Goal: Browse casually

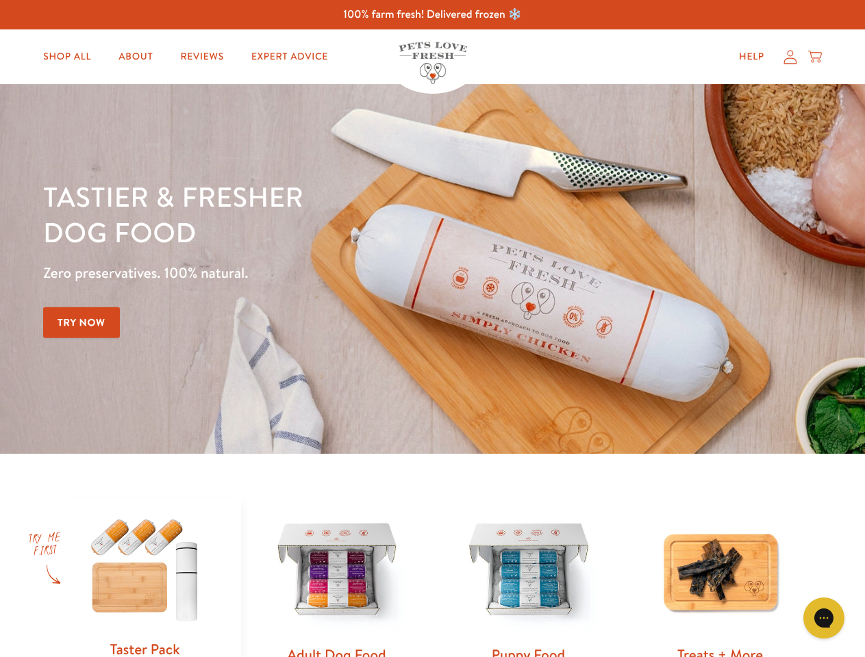
click at [432, 329] on div "Tastier & fresher dog food Zero preservatives. 100% natural. Try Now" at bounding box center [302, 269] width 519 height 181
click at [824, 618] on icon "Open gorgias live chat" at bounding box center [823, 618] width 13 height 13
